Goal: Information Seeking & Learning: Find specific fact

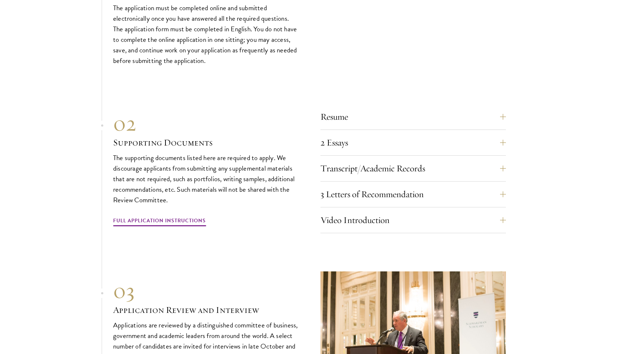
scroll to position [2333, 0]
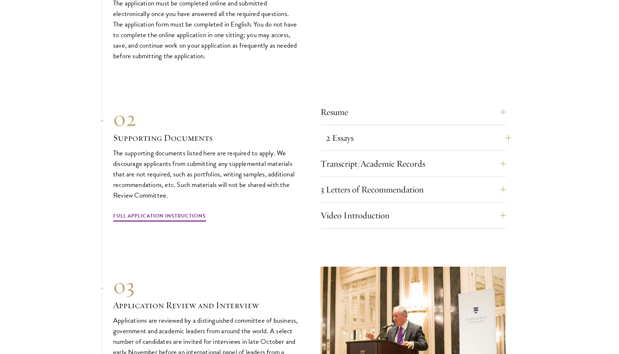
click at [335, 129] on button "2 Essays" at bounding box center [418, 137] width 185 height 17
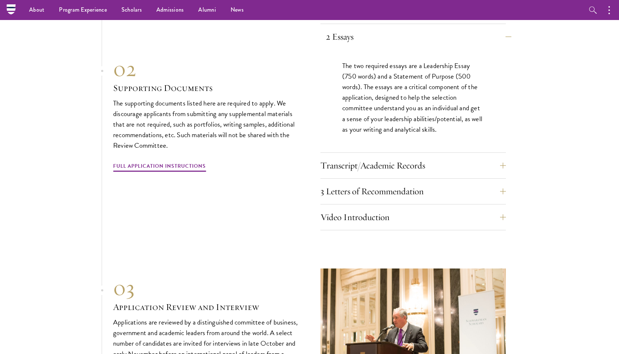
scroll to position [2330, 0]
click at [350, 157] on button "Transcript/Academic Records" at bounding box center [418, 165] width 185 height 17
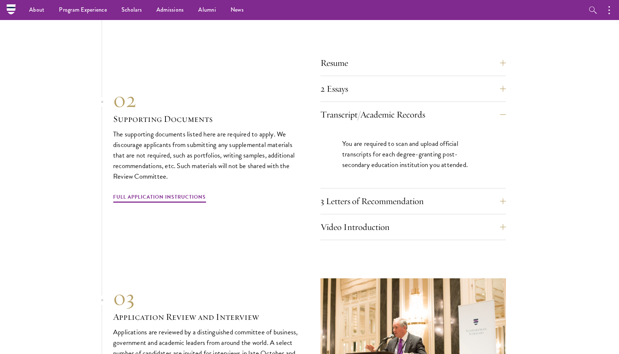
scroll to position [2273, 0]
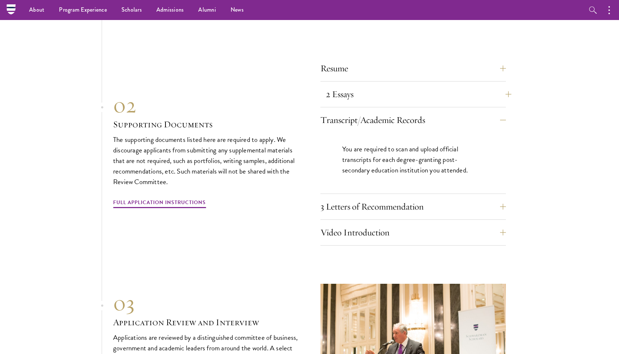
click at [359, 85] on button "2 Essays" at bounding box center [418, 93] width 185 height 17
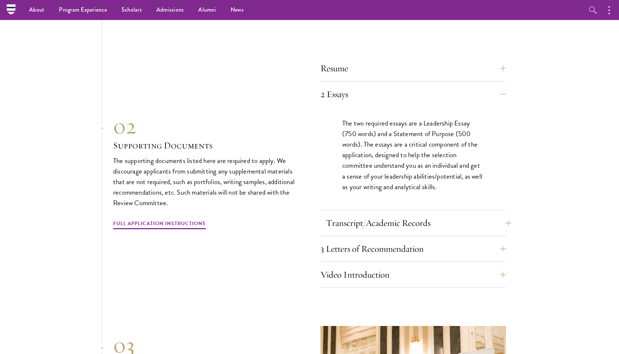
click at [356, 214] on button "Transcript/Academic Records" at bounding box center [418, 222] width 185 height 17
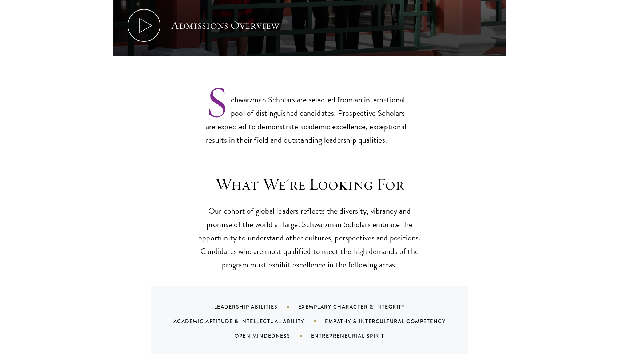
scroll to position [543, 0]
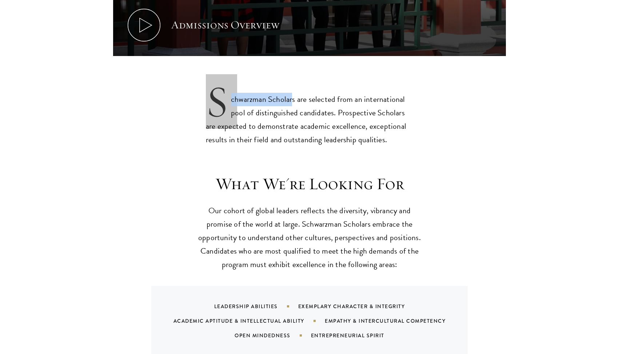
drag, startPoint x: 295, startPoint y: 82, endPoint x: 211, endPoint y: 79, distance: 84.4
click at [211, 81] on p "Schwarzman Scholars are selected from an international pool of distinguished ca…" at bounding box center [309, 114] width 207 height 66
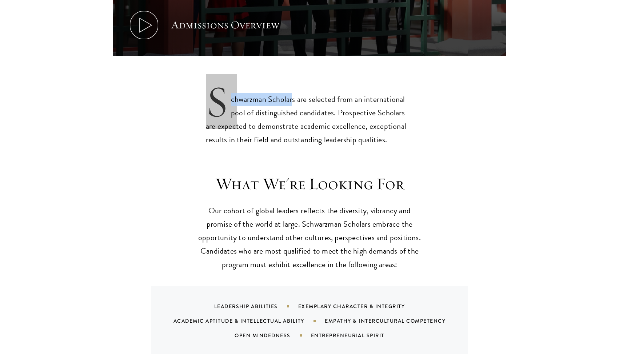
copy p "Schwarzman Scholar"
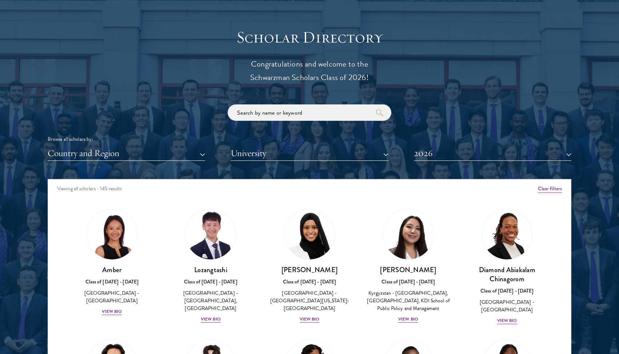
scroll to position [833, 0]
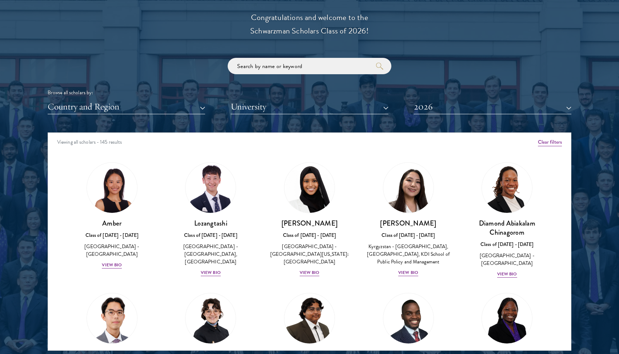
click at [289, 104] on button "University" at bounding box center [309, 106] width 157 height 15
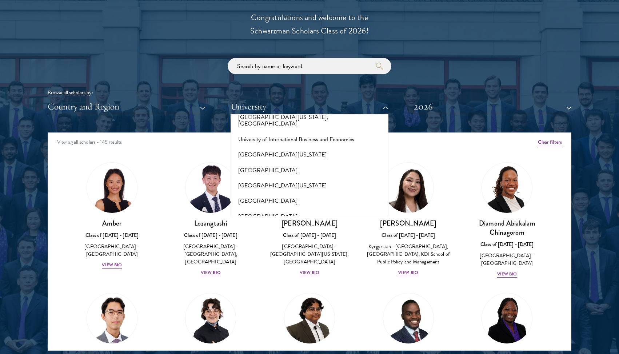
scroll to position [5874, 0]
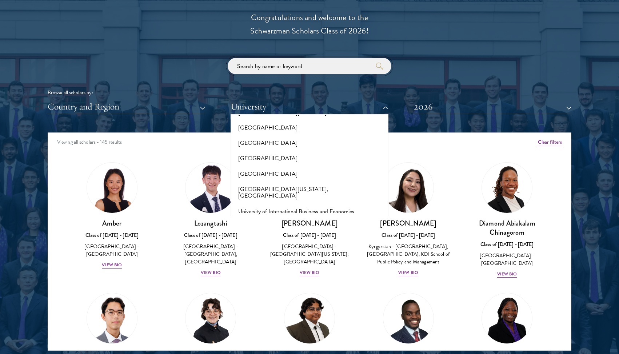
click at [276, 63] on input "search" at bounding box center [310, 66] width 164 height 16
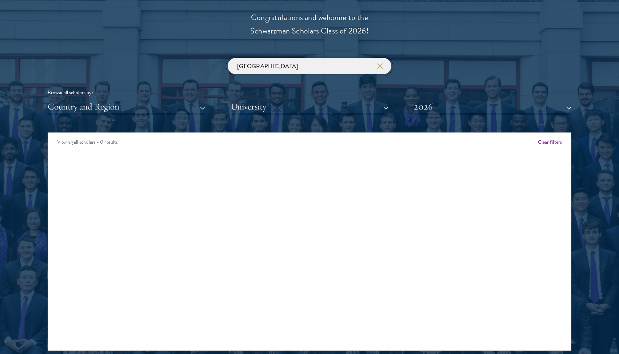
click button "submit" at bounding box center [0, 0] width 0 height 0
click at [307, 91] on div "Browse all scholars by:" at bounding box center [310, 93] width 524 height 8
click at [321, 68] on input "[GEOGRAPHIC_DATA]" at bounding box center [310, 66] width 164 height 16
click at [320, 65] on input "[GEOGRAPHIC_DATA]" at bounding box center [310, 66] width 164 height 16
drag, startPoint x: 320, startPoint y: 65, endPoint x: 268, endPoint y: 64, distance: 51.7
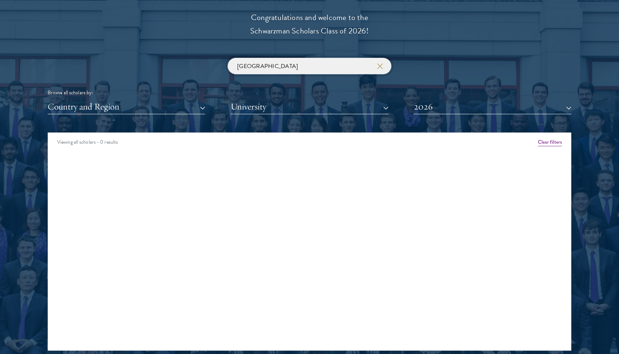
click at [268, 64] on input "[GEOGRAPHIC_DATA]" at bounding box center [310, 66] width 164 height 16
type input "U"
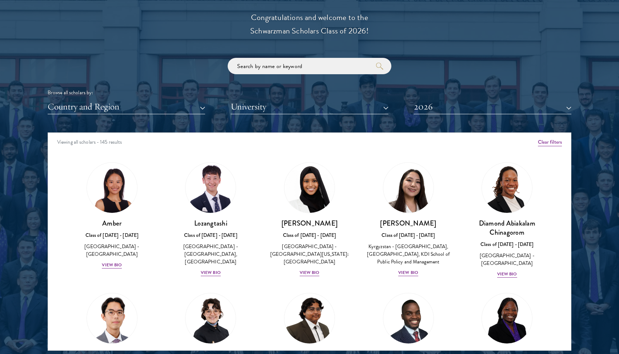
click at [435, 94] on div "Browse all scholars by: Country and Region All Countries and Regions [GEOGRAPHI…" at bounding box center [310, 86] width 524 height 56
click at [434, 103] on button "2026" at bounding box center [492, 106] width 157 height 15
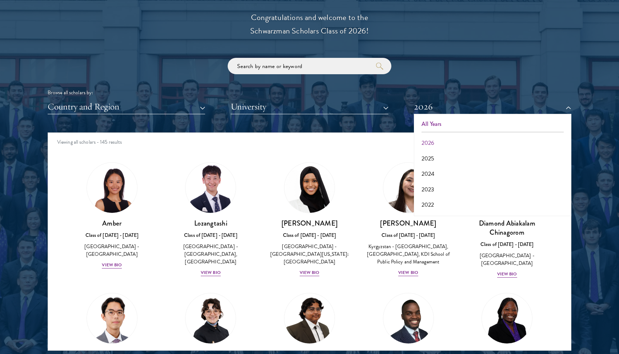
click at [436, 118] on button "All Years" at bounding box center [492, 123] width 153 height 15
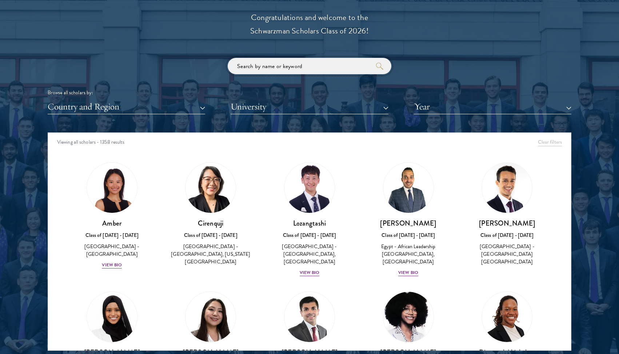
click at [303, 61] on input "search" at bounding box center [310, 66] width 164 height 16
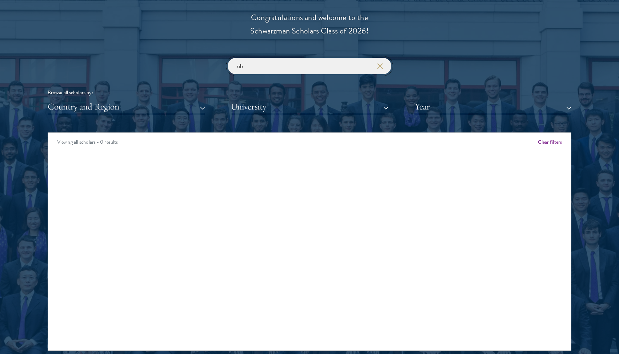
type input "u"
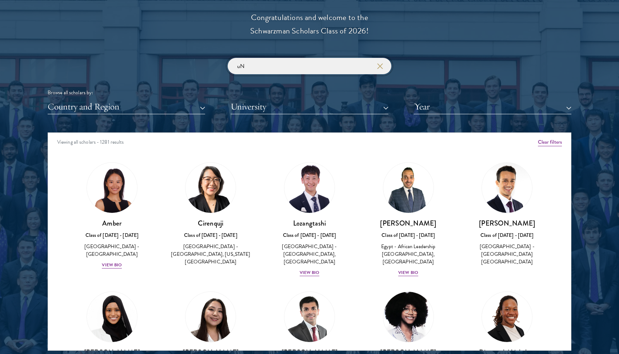
type input "u"
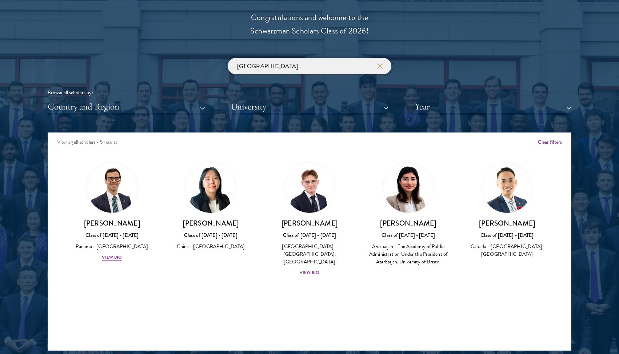
type input "[GEOGRAPHIC_DATA]"
click at [227, 194] on img at bounding box center [210, 188] width 50 height 50
click at [214, 222] on h3 "[PERSON_NAME]" at bounding box center [211, 223] width 84 height 9
click at [109, 254] on div "View Bio" at bounding box center [112, 257] width 20 height 7
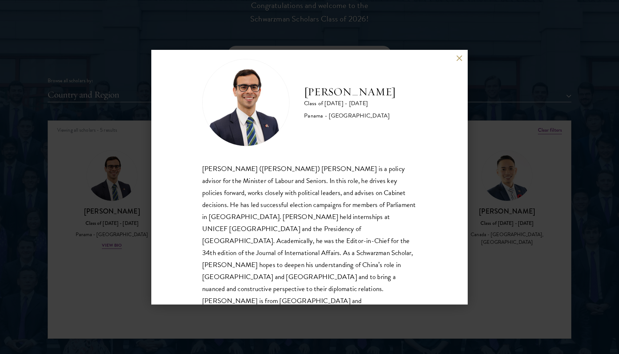
scroll to position [846, 0]
click at [151, 258] on div "[PERSON_NAME] Class of [DATE] - [DATE] [GEOGRAPHIC_DATA] - [GEOGRAPHIC_DATA] [P…" at bounding box center [309, 177] width 619 height 354
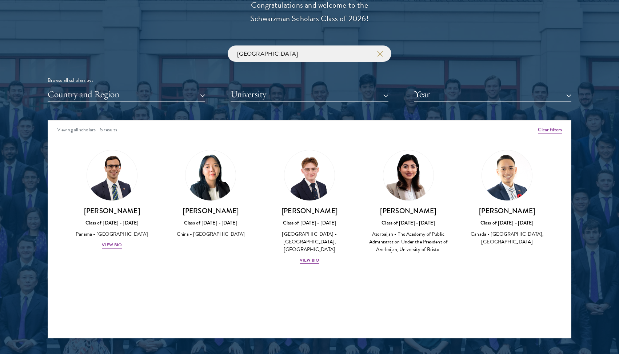
click at [504, 208] on h3 "[PERSON_NAME]" at bounding box center [507, 210] width 84 height 9
drag, startPoint x: 289, startPoint y: 52, endPoint x: 212, endPoint y: 41, distance: 77.1
click at [212, 41] on div "Scholar Directory Congratulations and welcome to the Schwarzman Scholars Class …" at bounding box center [310, 153] width 524 height 370
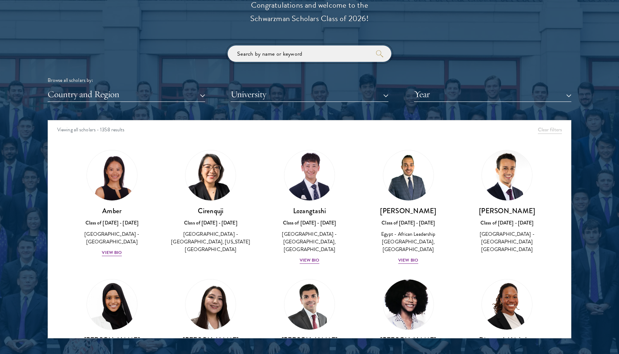
click at [379, 51] on button "submit" at bounding box center [379, 53] width 7 height 7
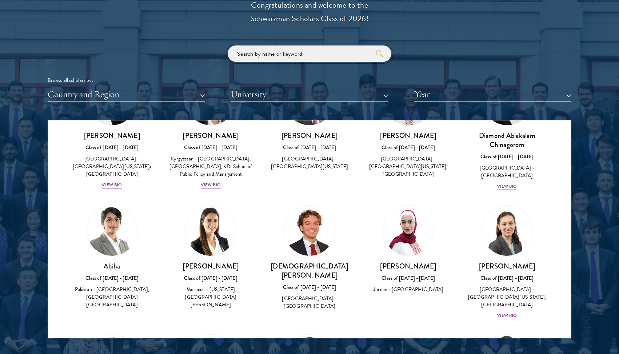
scroll to position [285, 0]
